Goal: Information Seeking & Learning: Learn about a topic

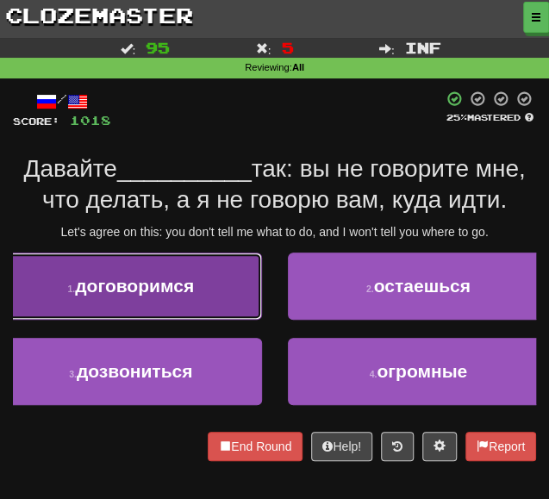
click at [140, 296] on button "1 . договоримся" at bounding box center [131, 285] width 262 height 67
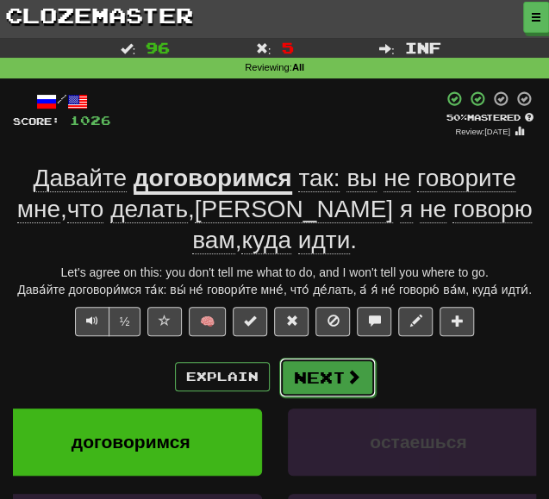
click at [333, 358] on button "Next" at bounding box center [327, 378] width 97 height 40
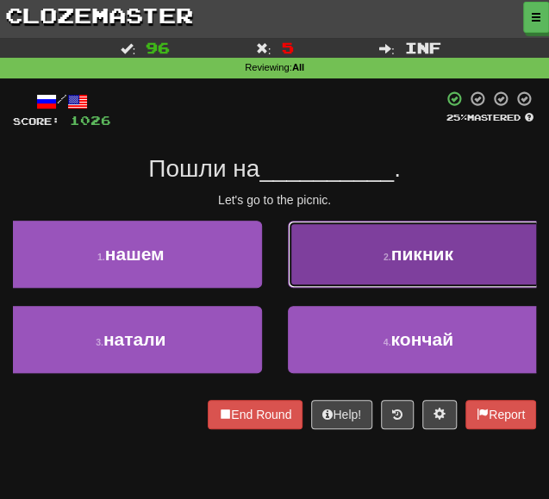
click at [331, 249] on button "2 . пикник" at bounding box center [419, 254] width 262 height 67
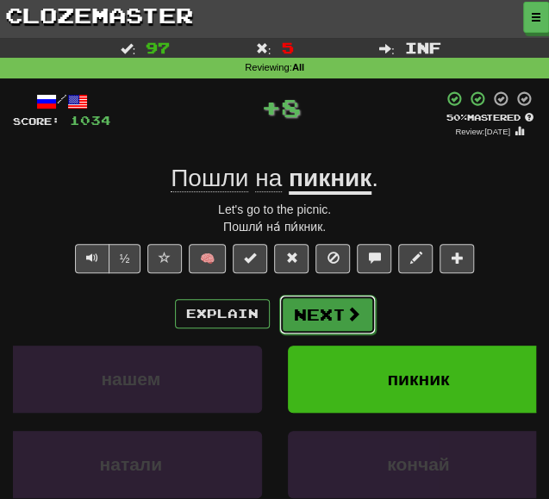
click at [296, 319] on button "Next" at bounding box center [327, 315] width 97 height 40
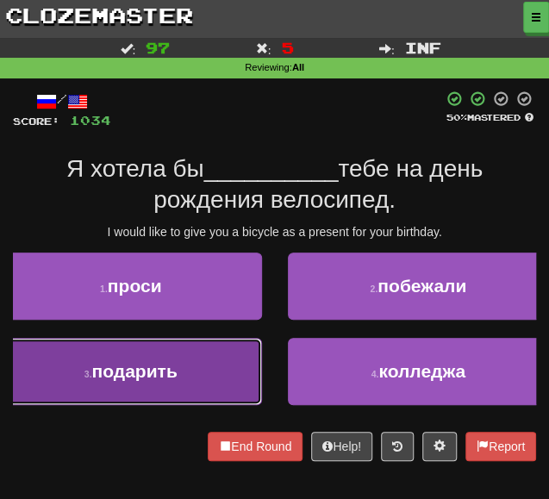
click at [202, 370] on button "3 . подарить" at bounding box center [131, 371] width 262 height 67
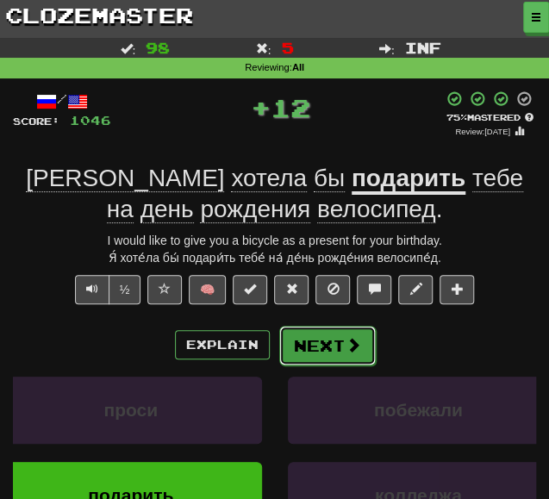
click at [321, 358] on button "Next" at bounding box center [327, 346] width 97 height 40
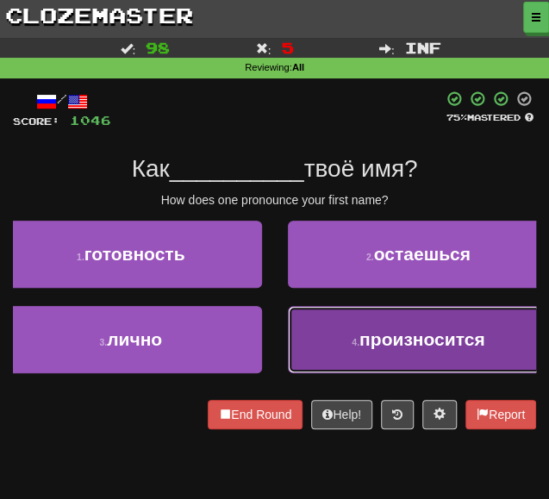
click at [322, 337] on button "4 . произносится" at bounding box center [419, 339] width 262 height 67
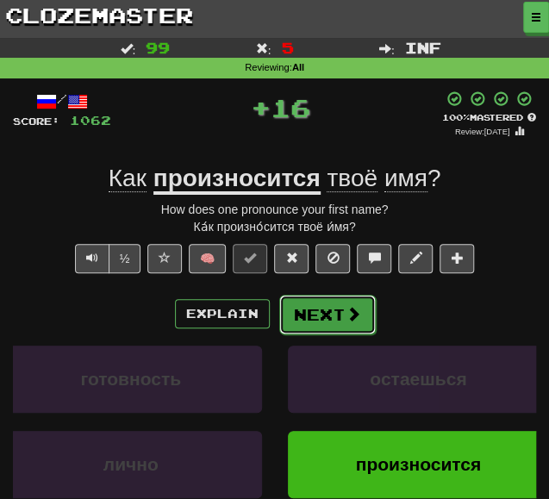
click at [321, 304] on button "Next" at bounding box center [327, 315] width 97 height 40
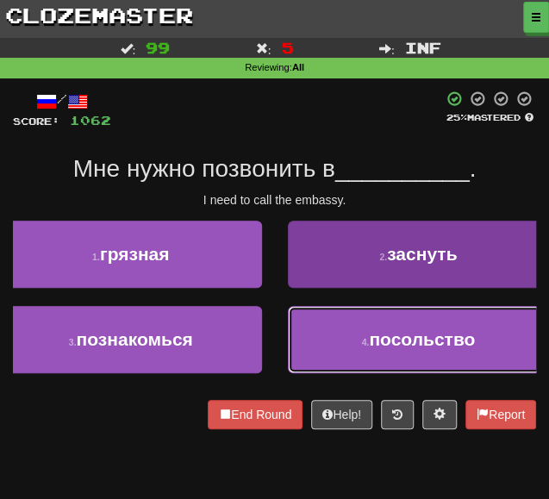
click at [348, 358] on button "4 . посольство" at bounding box center [419, 339] width 262 height 67
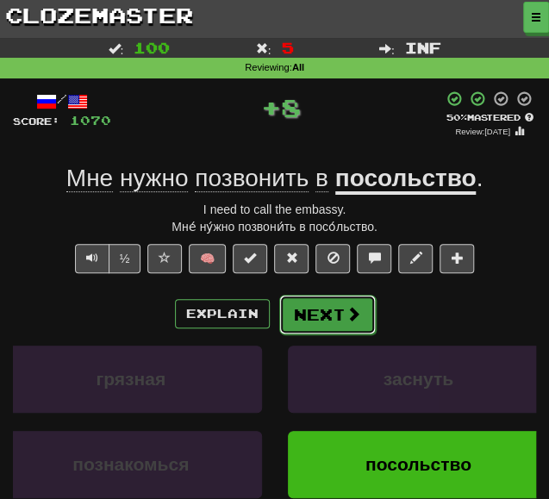
click at [300, 316] on button "Next" at bounding box center [327, 315] width 97 height 40
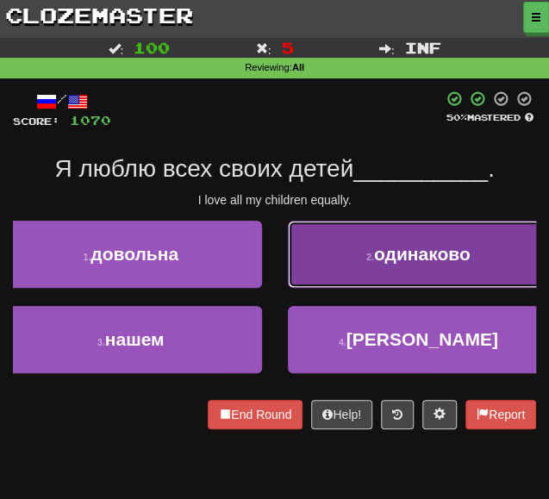
click at [353, 259] on button "2 . одинаково" at bounding box center [419, 254] width 262 height 67
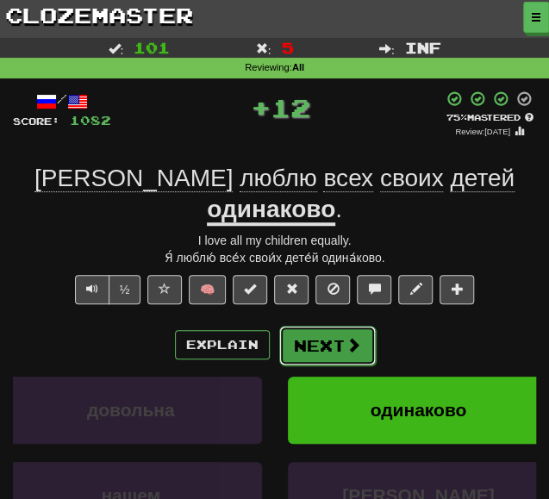
click at [316, 326] on button "Next" at bounding box center [327, 346] width 97 height 40
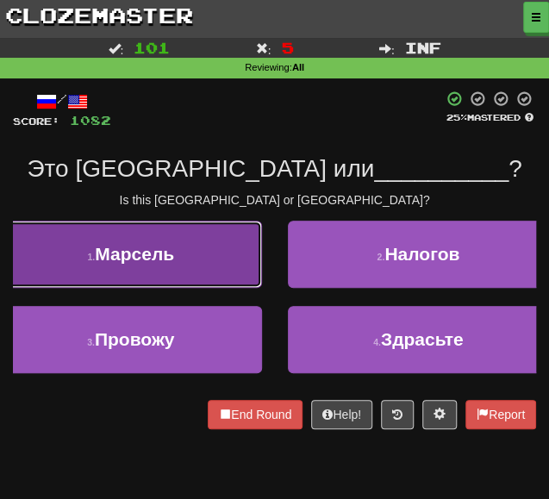
click at [184, 256] on button "1 . [GEOGRAPHIC_DATA]" at bounding box center [131, 254] width 262 height 67
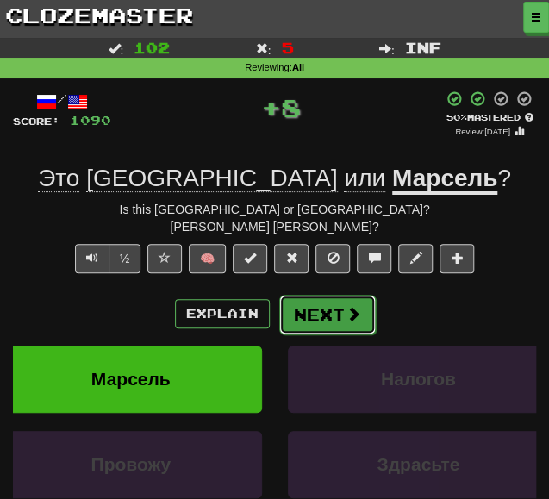
click at [310, 317] on button "Next" at bounding box center [327, 315] width 97 height 40
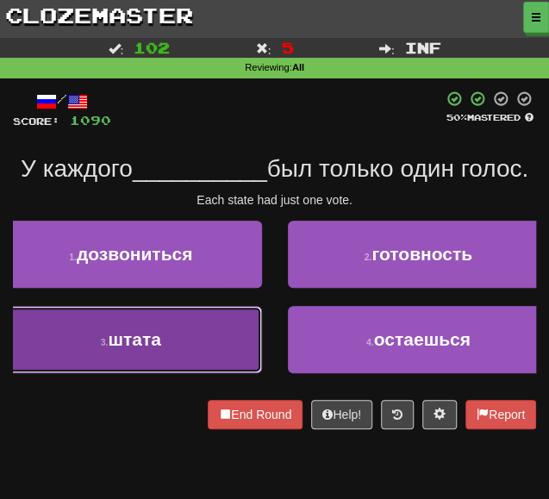
click at [168, 354] on button "3 . штата" at bounding box center [131, 339] width 262 height 67
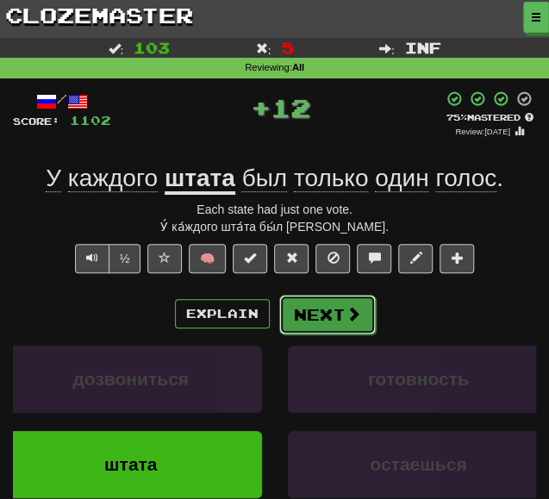
click at [313, 320] on button "Next" at bounding box center [327, 315] width 97 height 40
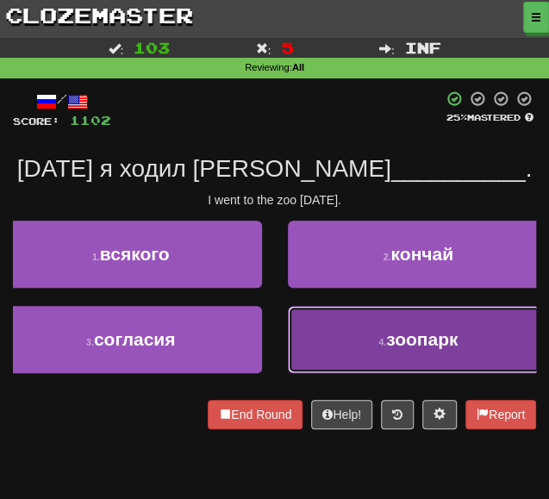
click at [313, 325] on button "4 . зоопарк" at bounding box center [419, 339] width 262 height 67
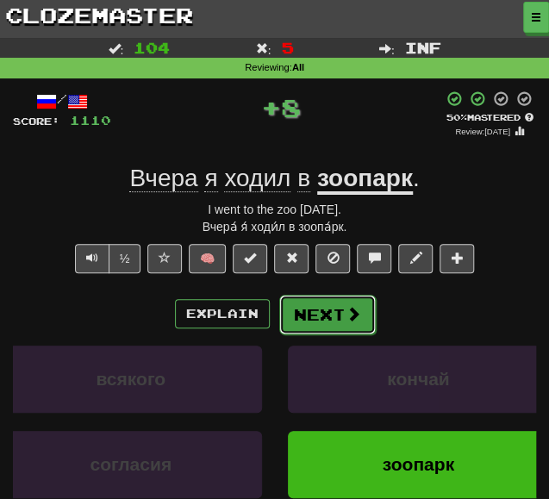
click at [300, 305] on button "Next" at bounding box center [327, 315] width 97 height 40
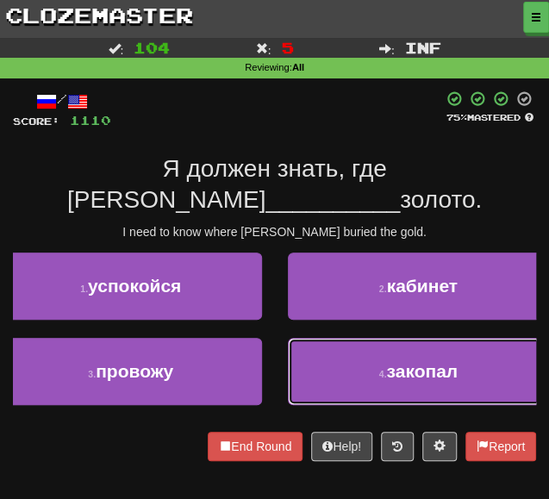
click at [319, 341] on button "4 . закопал" at bounding box center [419, 371] width 262 height 67
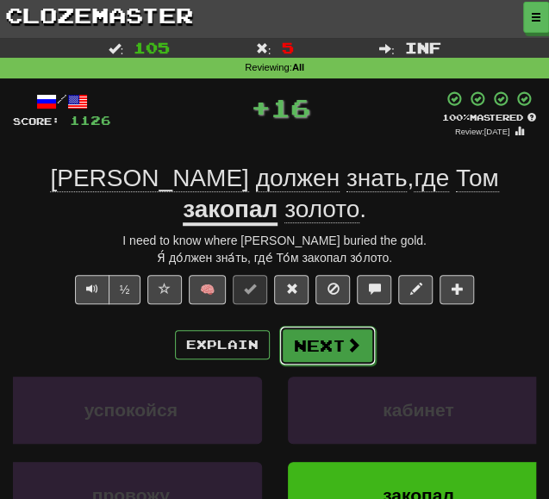
click at [314, 326] on button "Next" at bounding box center [327, 346] width 97 height 40
